Goal: Task Accomplishment & Management: Complete application form

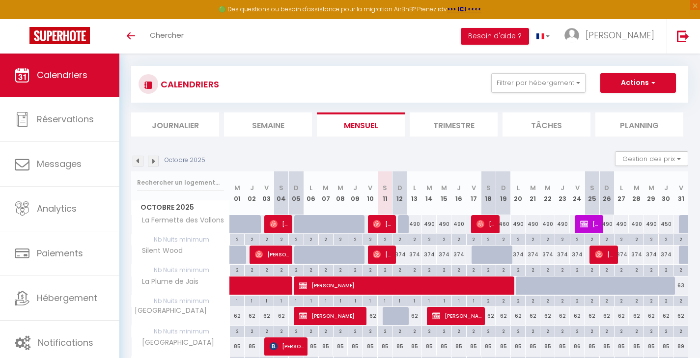
scroll to position [9, 0]
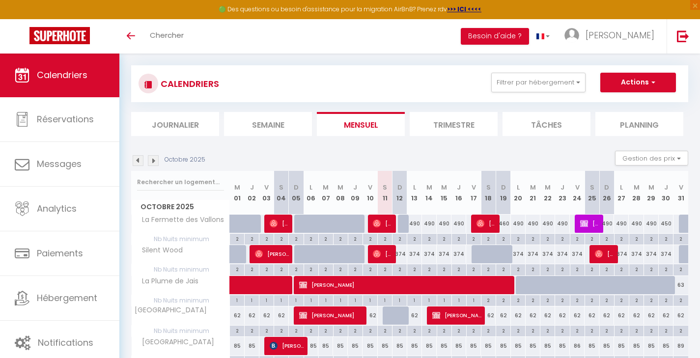
click at [460, 121] on li "Trimestre" at bounding box center [454, 124] width 88 height 24
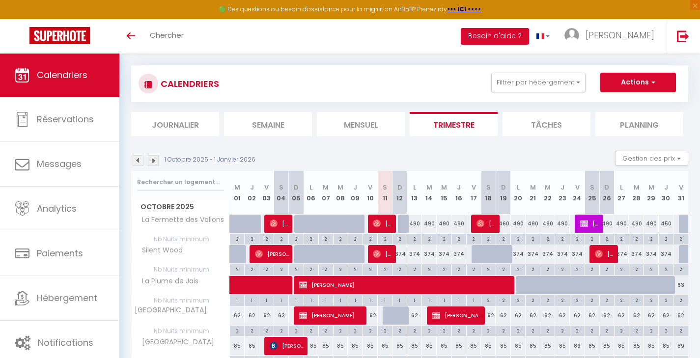
click at [155, 158] on img at bounding box center [153, 160] width 11 height 11
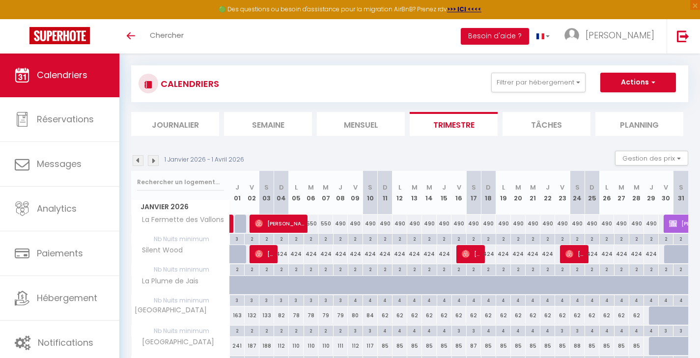
click at [155, 158] on img at bounding box center [153, 160] width 11 height 11
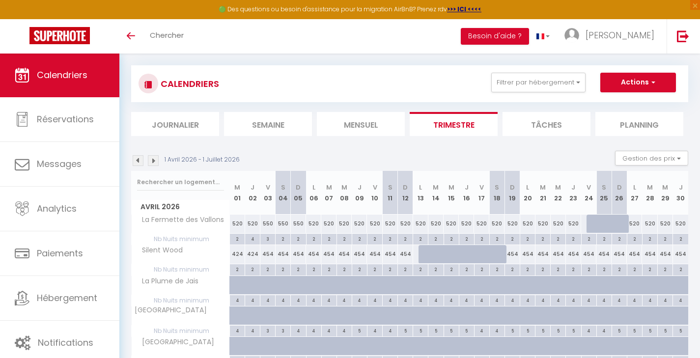
click at [155, 158] on img at bounding box center [153, 160] width 11 height 11
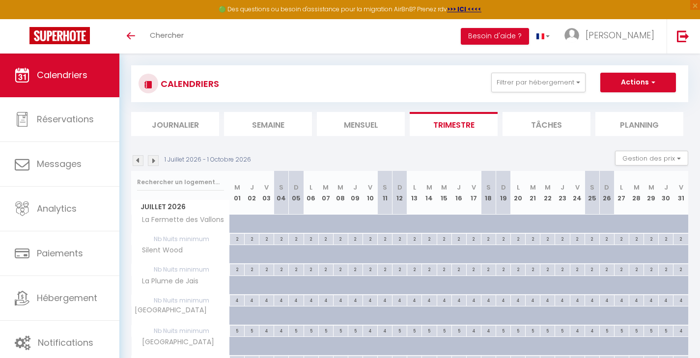
click at [139, 158] on img at bounding box center [138, 160] width 11 height 11
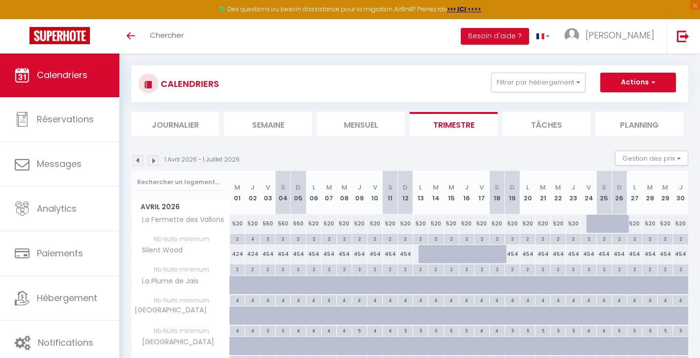
click at [140, 158] on img at bounding box center [138, 160] width 11 height 11
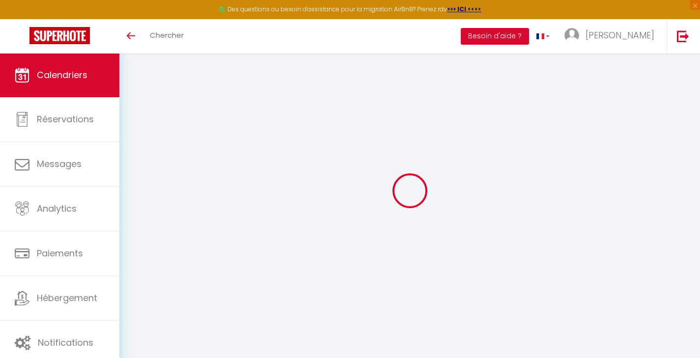
select select
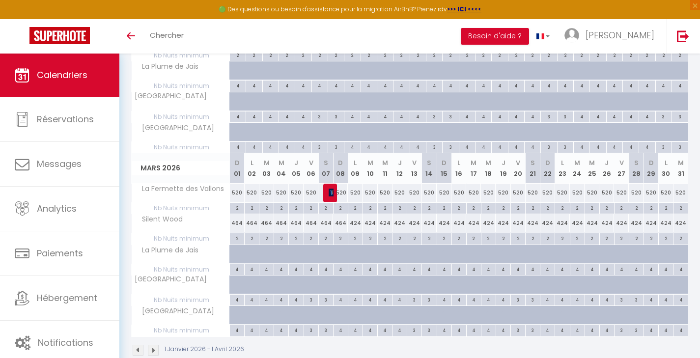
scroll to position [406, 0]
click at [330, 185] on span "[PERSON_NAME]" at bounding box center [330, 193] width 5 height 19
select select "KO"
select select "0"
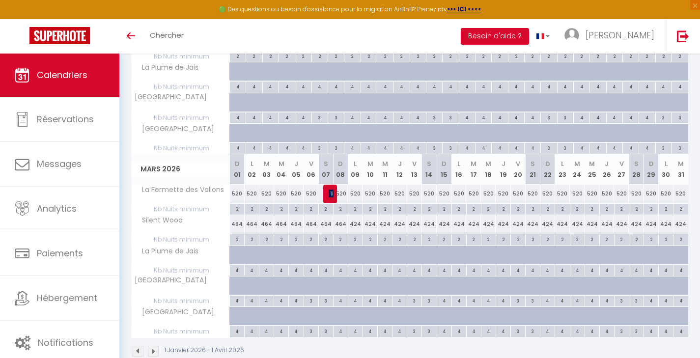
select select "0"
select select "1"
select select
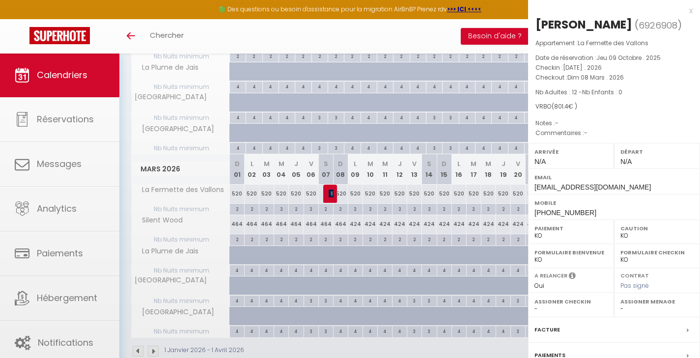
select select "33530"
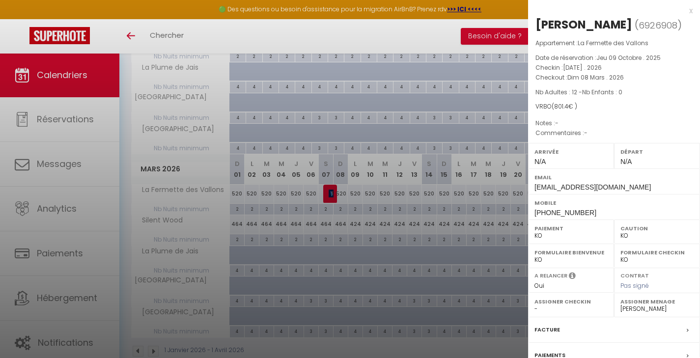
scroll to position [0, 0]
click at [683, 11] on div "x" at bounding box center [610, 11] width 164 height 12
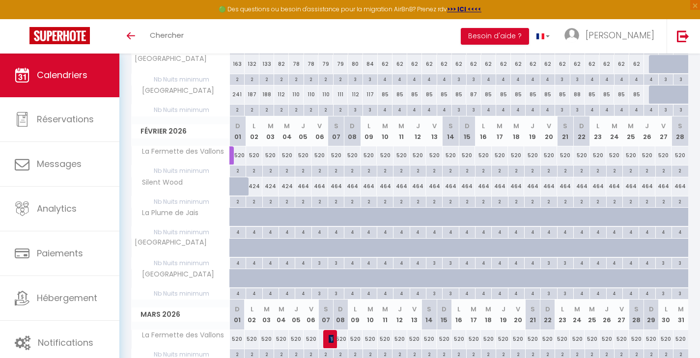
scroll to position [298, 0]
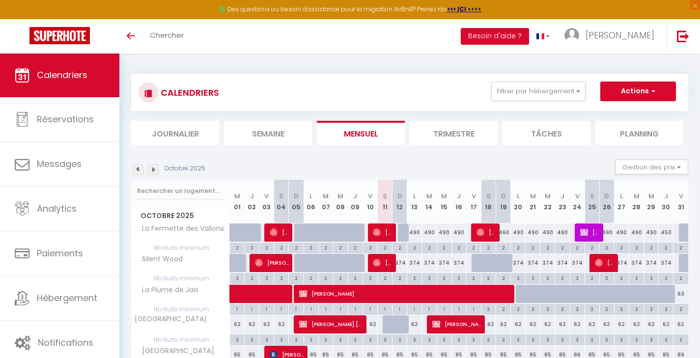
click at [441, 133] on li "Trimestre" at bounding box center [454, 133] width 88 height 24
click at [155, 169] on img at bounding box center [153, 169] width 11 height 11
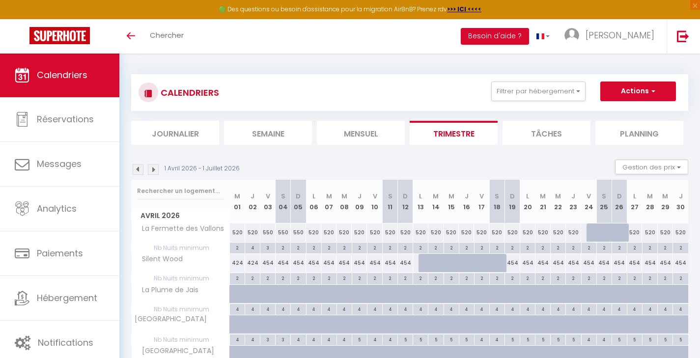
click at [138, 168] on img at bounding box center [138, 169] width 11 height 11
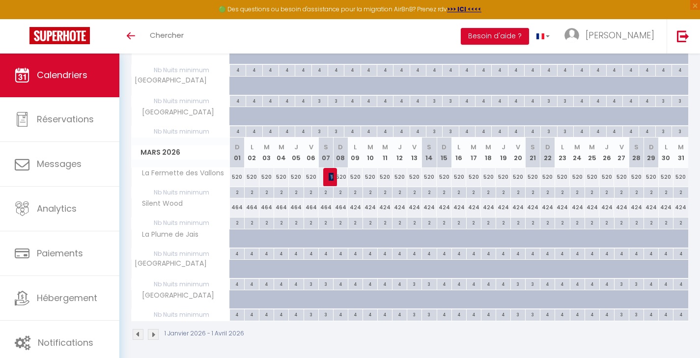
scroll to position [422, 0]
click at [329, 169] on span "[PERSON_NAME]" at bounding box center [330, 177] width 5 height 19
select select "KO"
select select "0"
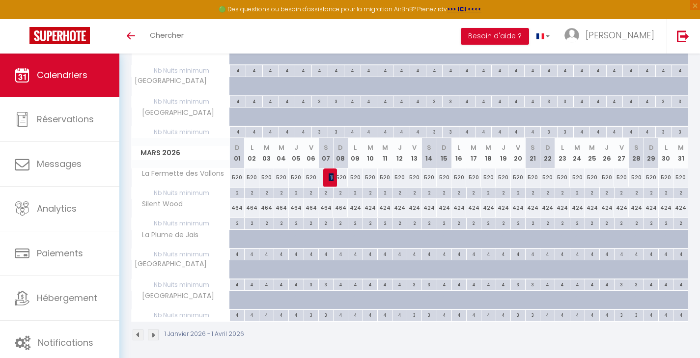
select select "0"
select select "1"
select select
select select "33530"
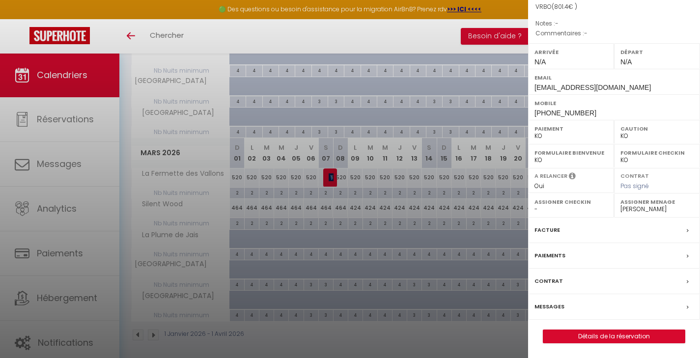
click at [604, 334] on link "Détails de la réservation" at bounding box center [613, 336] width 141 height 13
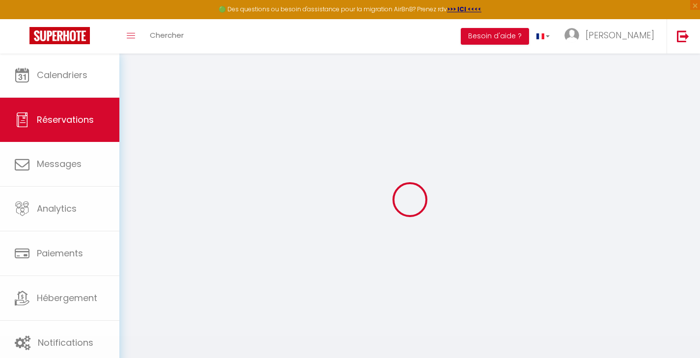
select select
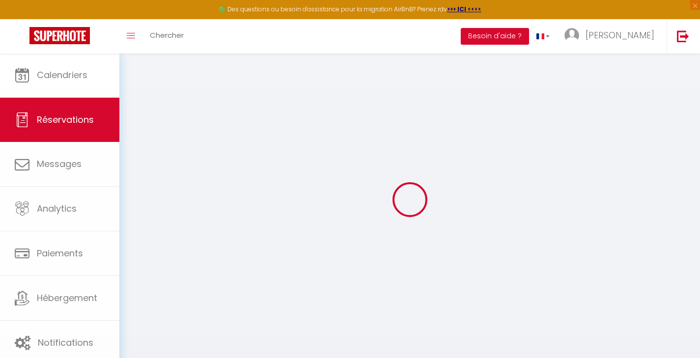
select select
checkbox input "false"
select select
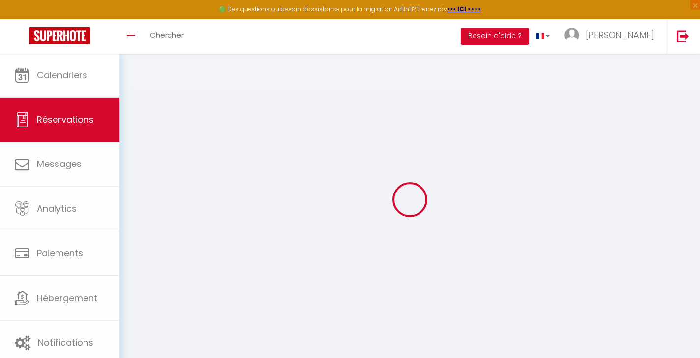
select select
checkbox input "false"
select select
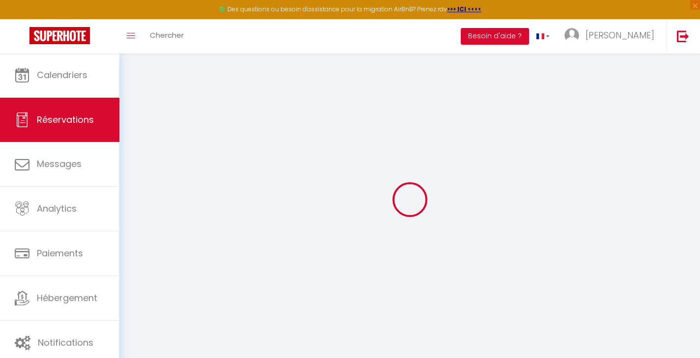
type input "[PERSON_NAME]"
type input "LARTILLERIE"
type input "[EMAIL_ADDRESS][DOMAIN_NAME]"
type input "[PHONE_NUMBER]"
type input "57220"
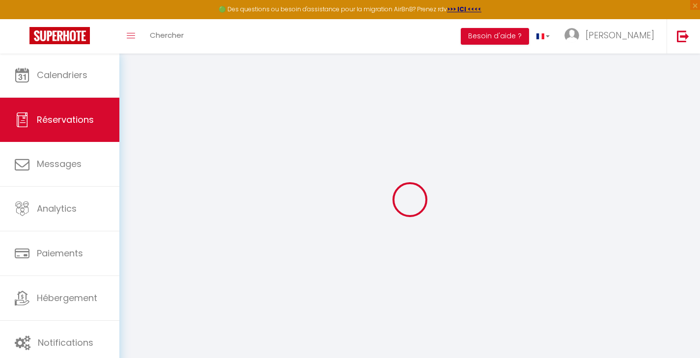
type input "42 lotissement sous [PERSON_NAME]"
type input "CONDÉ NORTHEN"
select select "FR"
select select "40649"
select select "1"
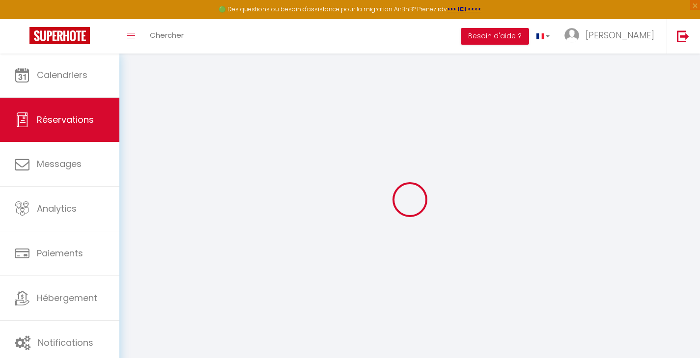
type input "[PERSON_NAME] 07 Mars 2026"
select select
type input "Dim 08 Mars 2026"
select select
type input "12"
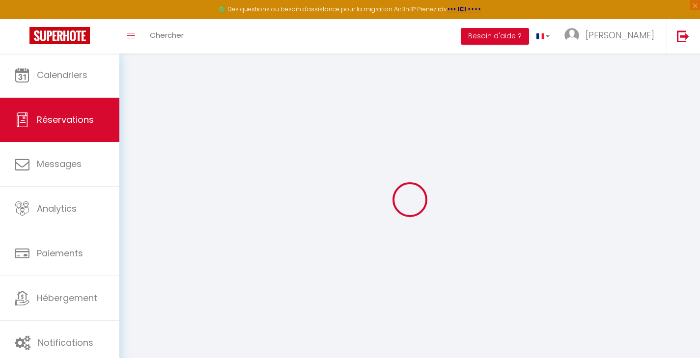
select select "10"
select select
type input "598"
checkbox input "false"
type input "801.4"
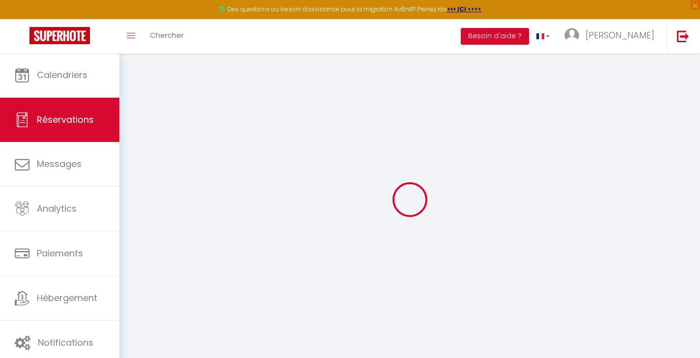
select select "74"
type input "120"
type input "100"
type input "0"
select select
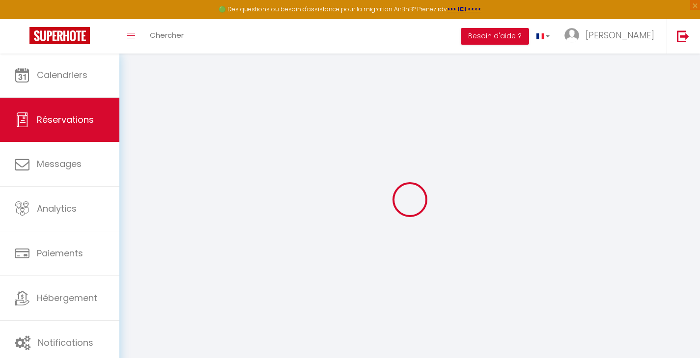
select select
select select "14"
checkbox input "false"
select select
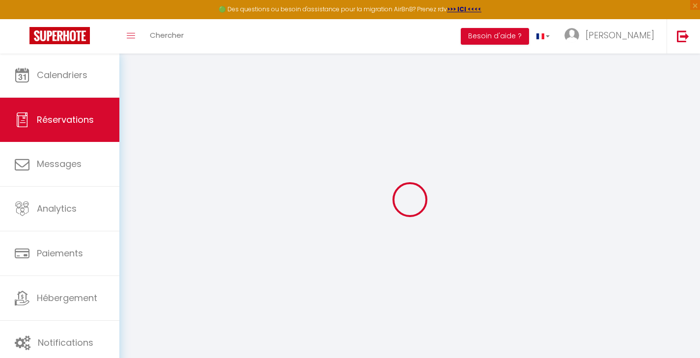
checkbox input "false"
select select
checkbox input "false"
select select
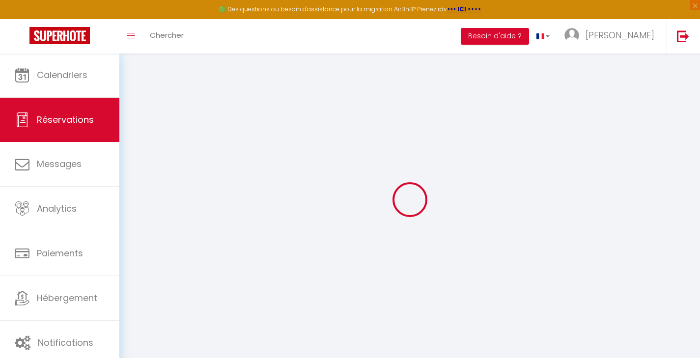
select select
checkbox input "false"
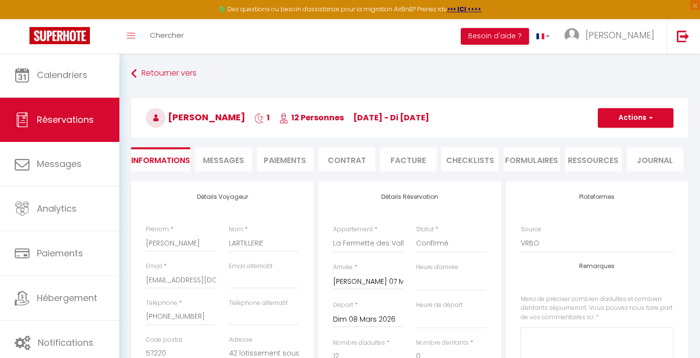
type input "180"
type input "23.4"
select select
checkbox input "false"
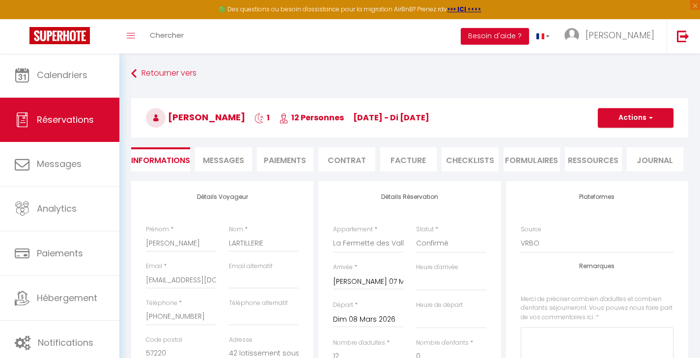
select select
click at [650, 120] on span "button" at bounding box center [649, 117] width 6 height 9
click at [572, 100] on h3 "[PERSON_NAME] 1 12 Personnes [DATE] - di [DATE]" at bounding box center [409, 117] width 557 height 39
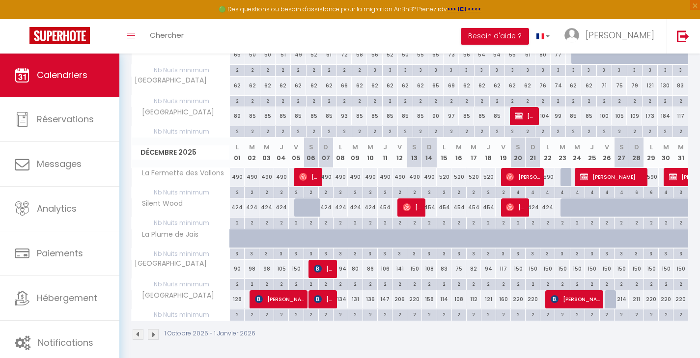
scroll to position [422, 0]
